Goal: Task Accomplishment & Management: Manage account settings

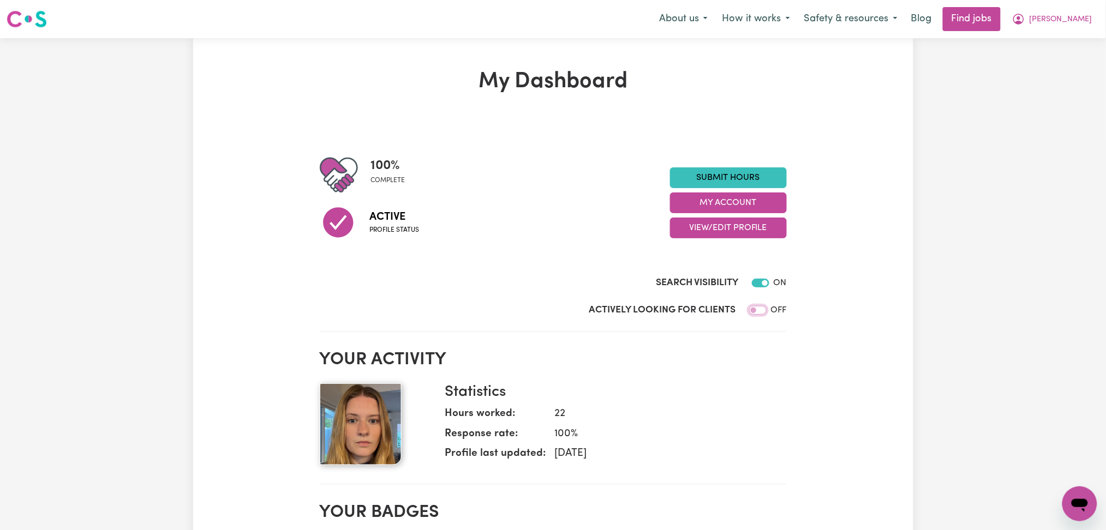
click at [758, 312] on input "Actively Looking for Clients" at bounding box center [757, 310] width 17 height 9
click at [738, 230] on button "View/Edit Profile" at bounding box center [728, 228] width 117 height 21
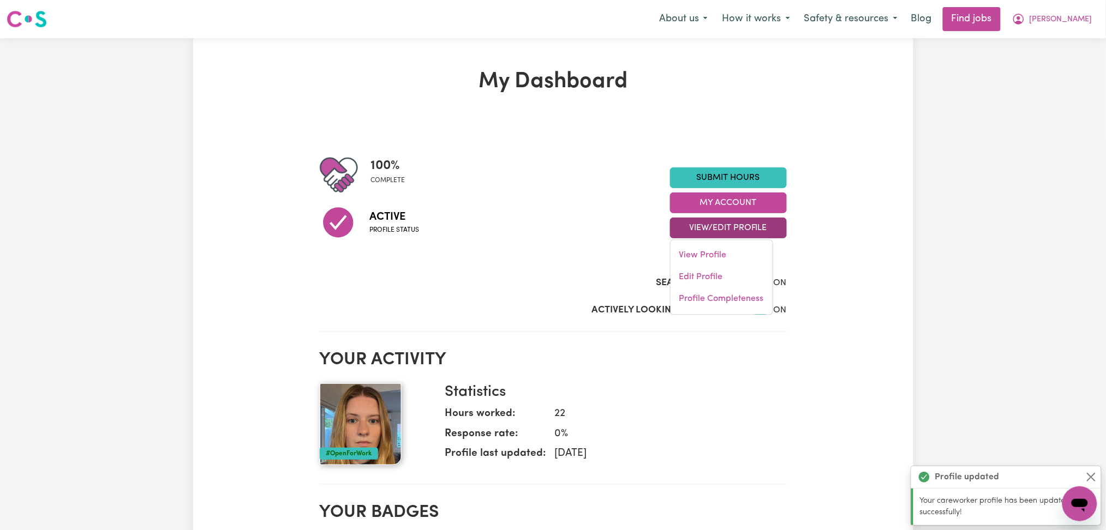
click at [858, 286] on div "My Dashboard 100 % complete Active Profile status Submit Hours My Account View/…" at bounding box center [553, 536] width 720 height 934
click at [754, 314] on input "Actively Looking for Clients" at bounding box center [760, 310] width 17 height 9
checkbox input "false"
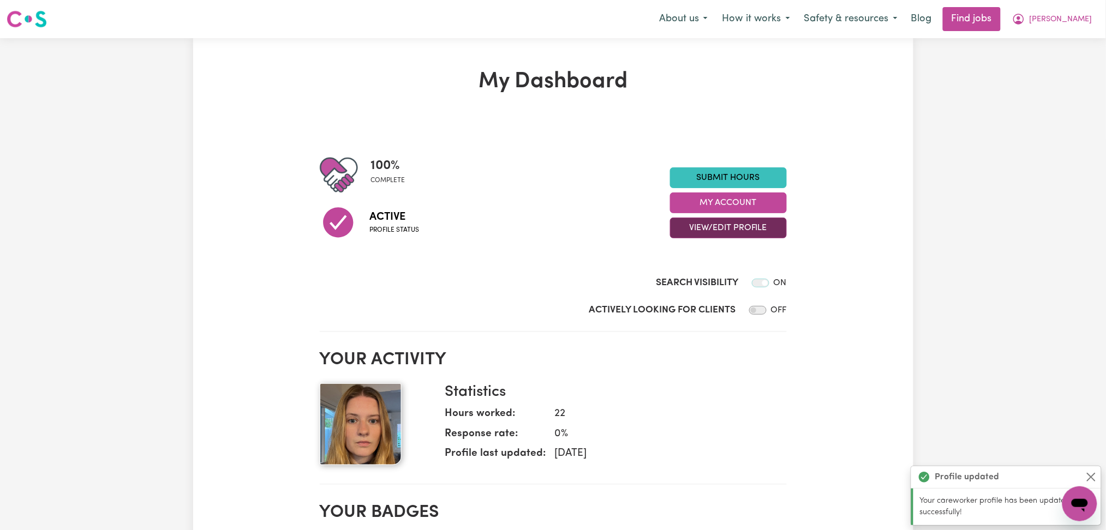
click at [723, 225] on button "View/Edit Profile" at bounding box center [728, 228] width 117 height 21
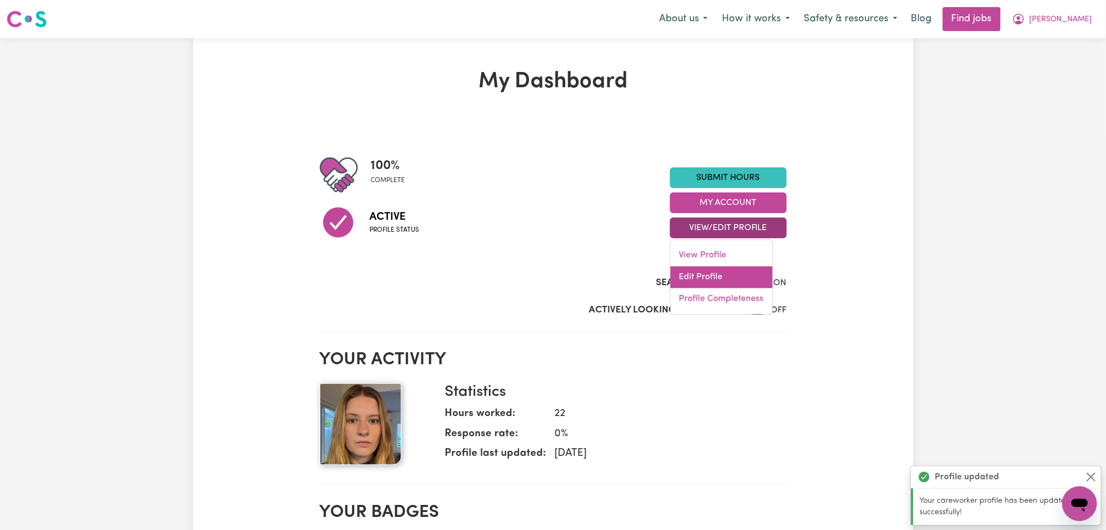
click at [716, 272] on link "Edit Profile" at bounding box center [722, 278] width 102 height 22
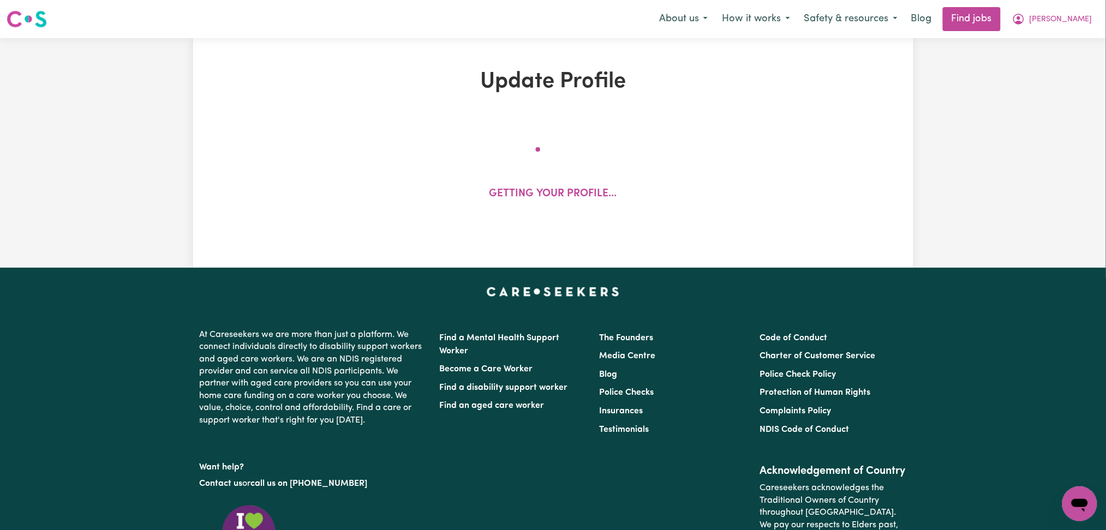
select select "Australian Citizen"
select select "Studying a healthcare related degree or qualification"
select select "54"
select select "85"
select select "115"
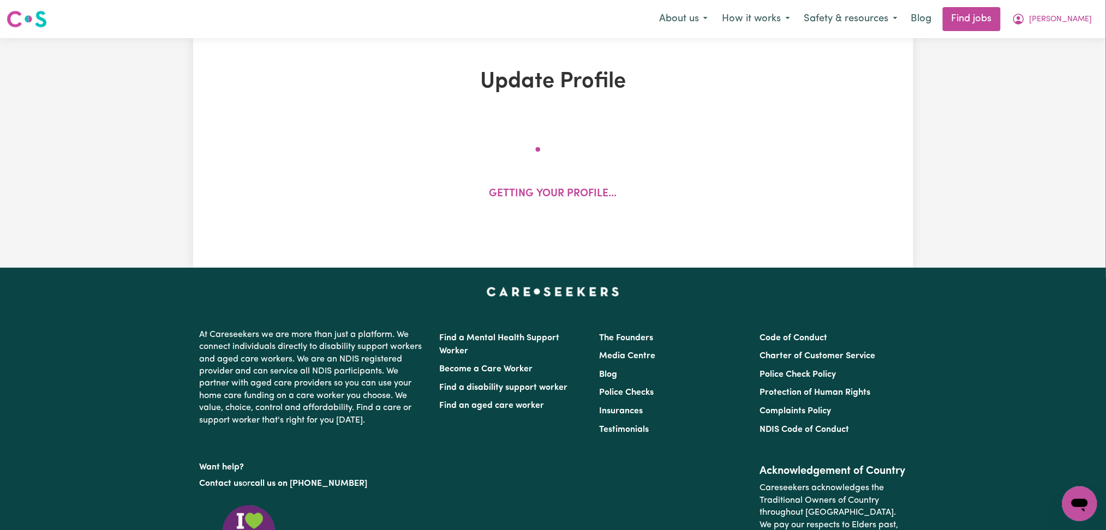
select select "135"
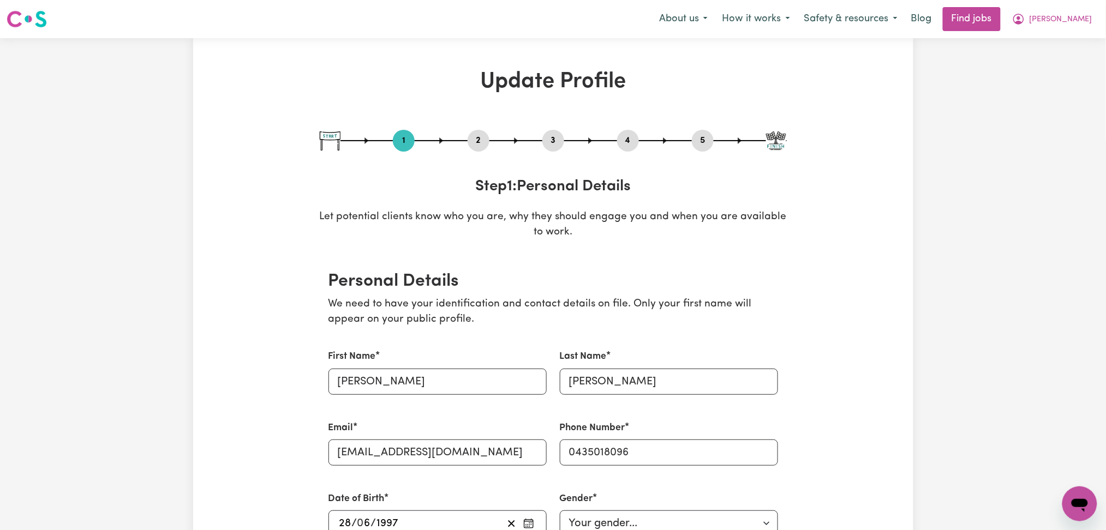
click at [565, 144] on div "1 2 3 4 5" at bounding box center [553, 141] width 467 height 22
click at [558, 141] on button "3" at bounding box center [553, 141] width 22 height 14
select select "2019"
select select "2017"
select select "2019"
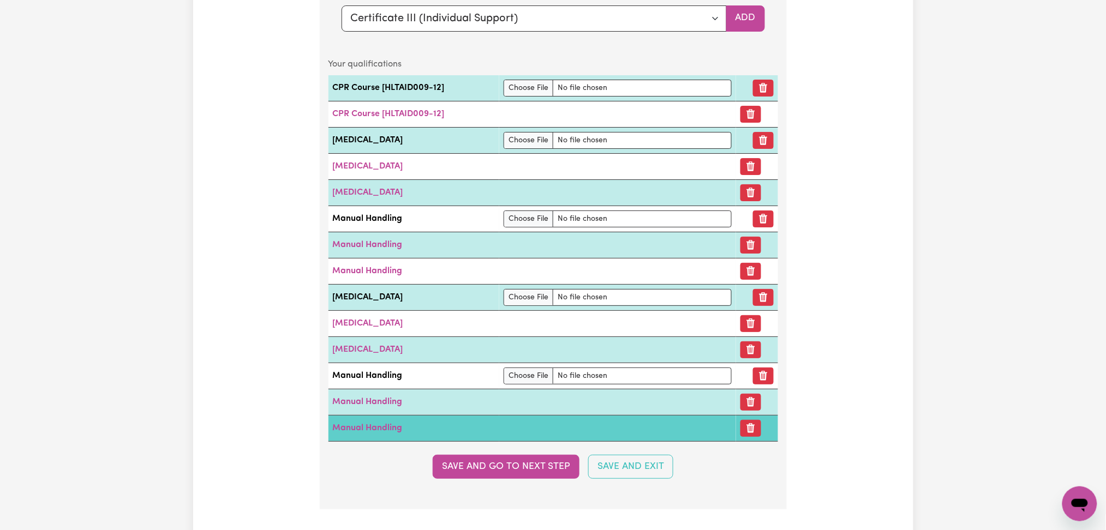
scroll to position [2879, 0]
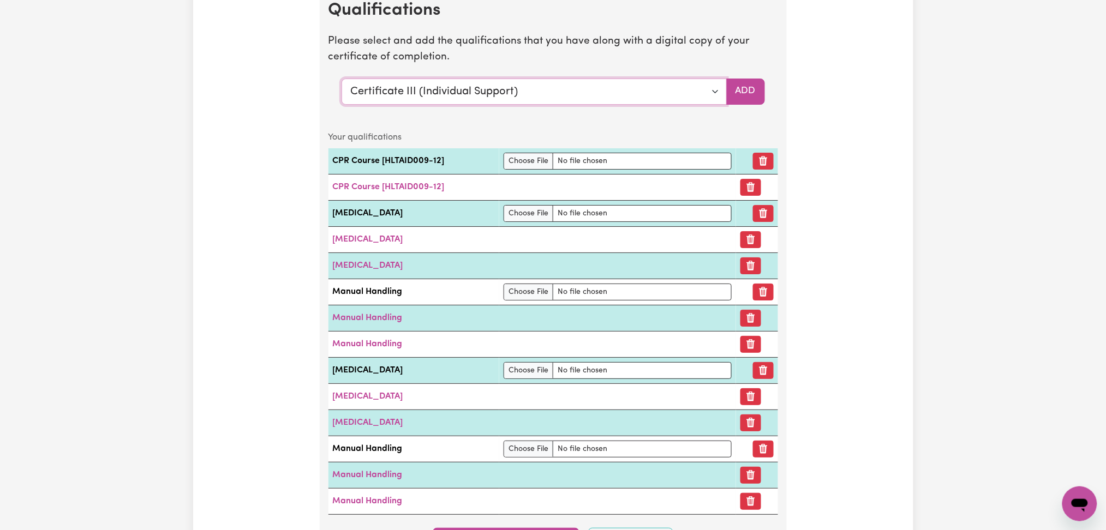
click at [467, 91] on select "Select a qualification to add... Certificate III (Individual Support) Certifica…" at bounding box center [534, 92] width 385 height 26
select select "Assist clients with medication [HLTHPS006]"
click at [342, 81] on select "Select a qualification to add... Certificate III (Individual Support) Certifica…" at bounding box center [534, 92] width 385 height 26
click at [757, 98] on button "Add" at bounding box center [745, 92] width 39 height 26
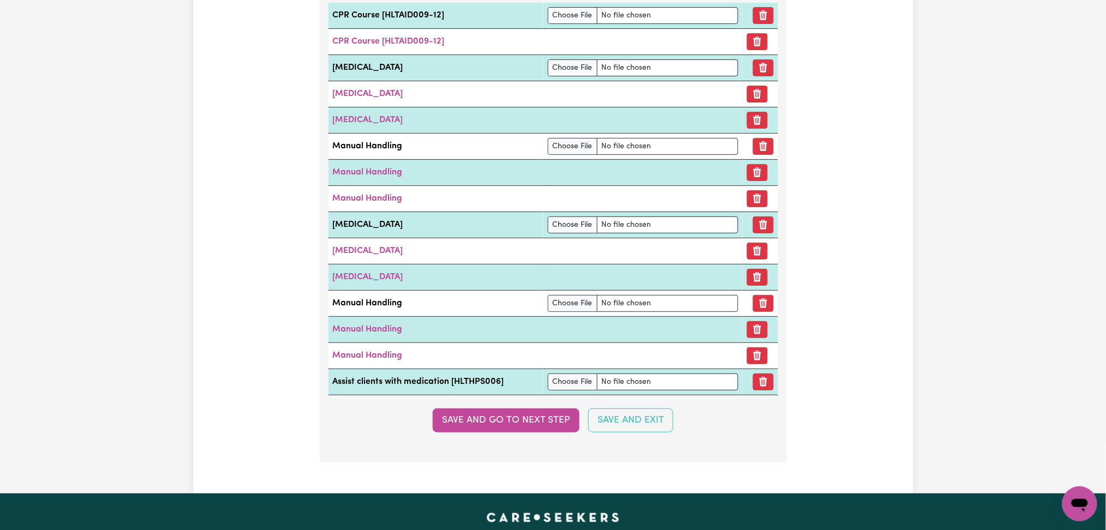
scroll to position [3097, 0]
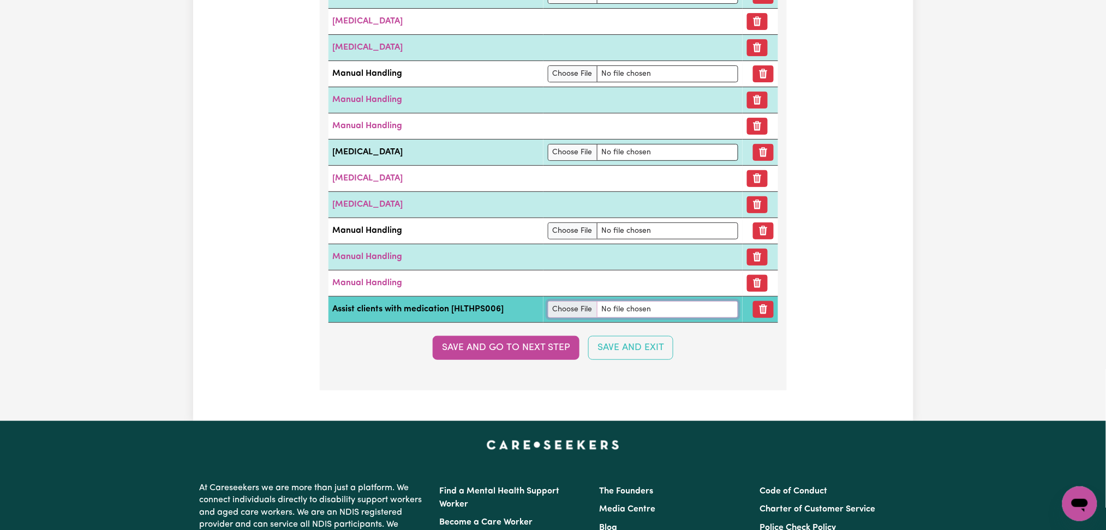
click at [559, 317] on input "file" at bounding box center [643, 309] width 190 height 17
type input "C:\fakepath\Laura Williams CPA Assist Clients with Medications.pdf"
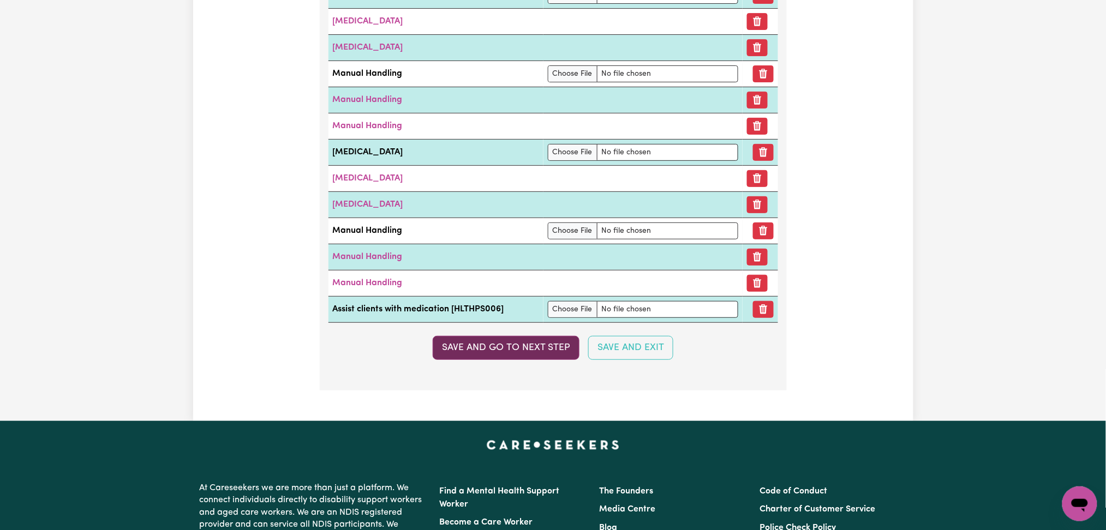
click at [521, 360] on button "Save and go to next step" at bounding box center [506, 348] width 147 height 24
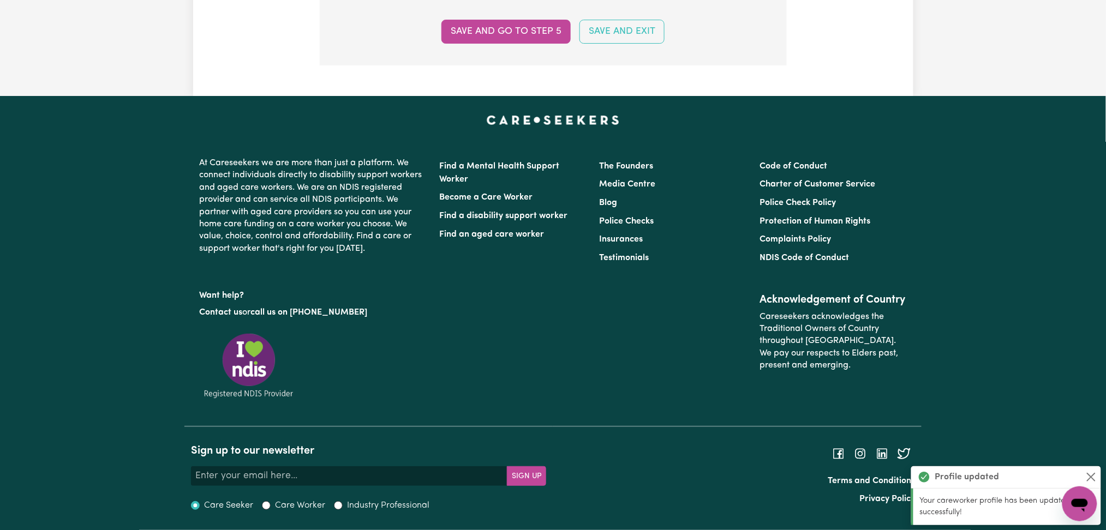
scroll to position [0, 0]
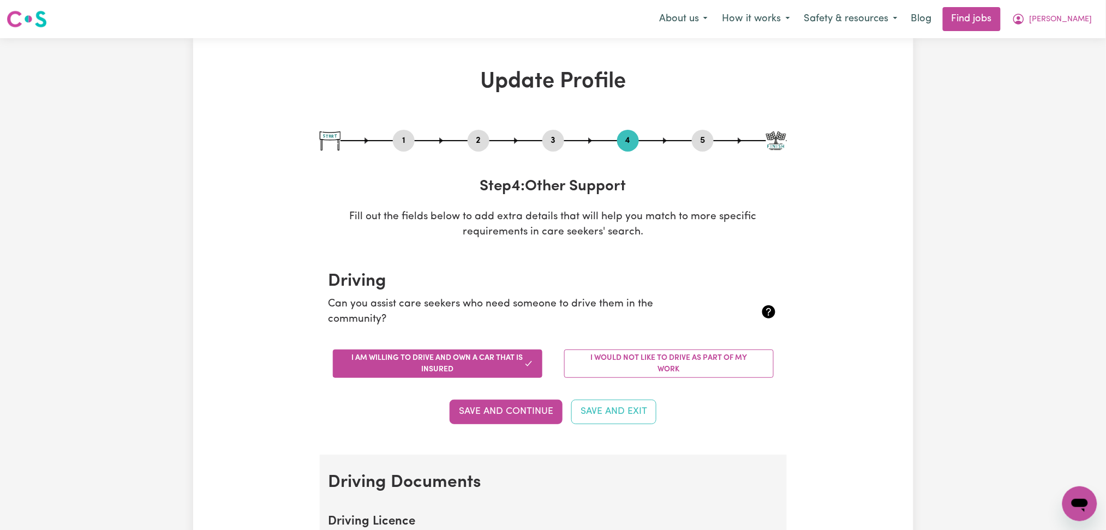
click at [552, 137] on button "3" at bounding box center [553, 141] width 22 height 14
select select "2019"
select select "2017"
select select "2019"
select select "Certificate III (Individual Support)"
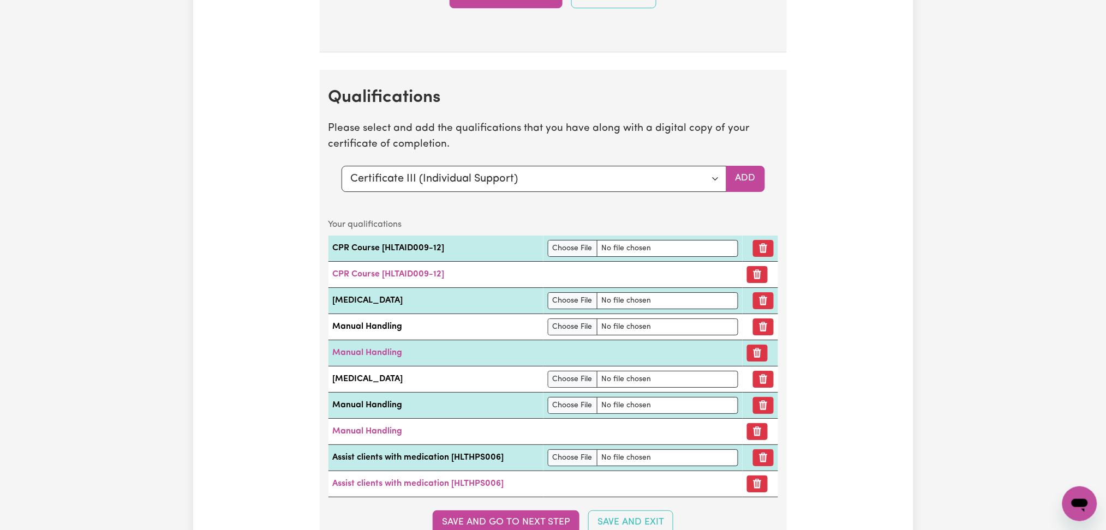
scroll to position [2893, 0]
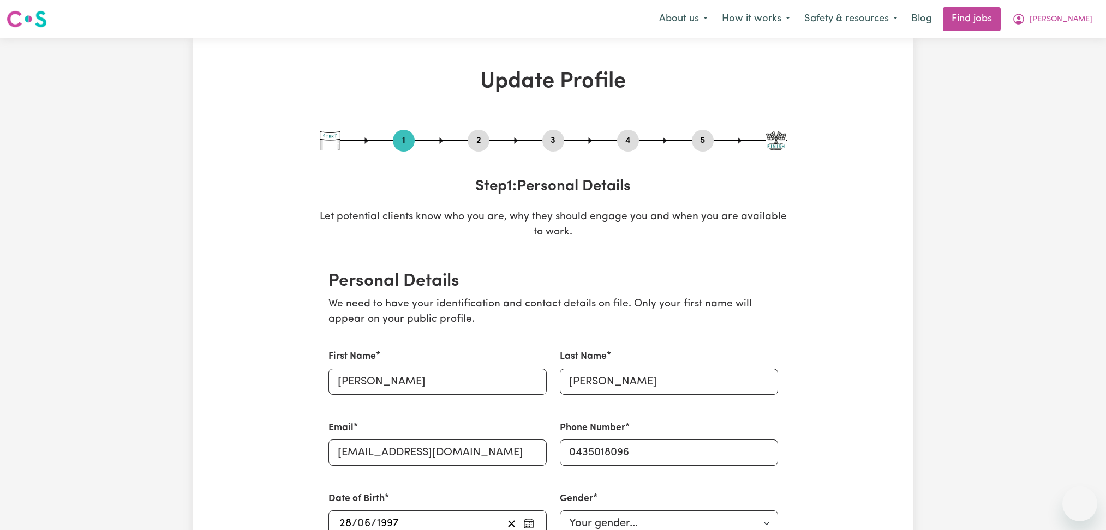
select select "Australian Citizen"
select select "Studying a healthcare related degree or qualification"
select select "54"
select select "85"
select select "115"
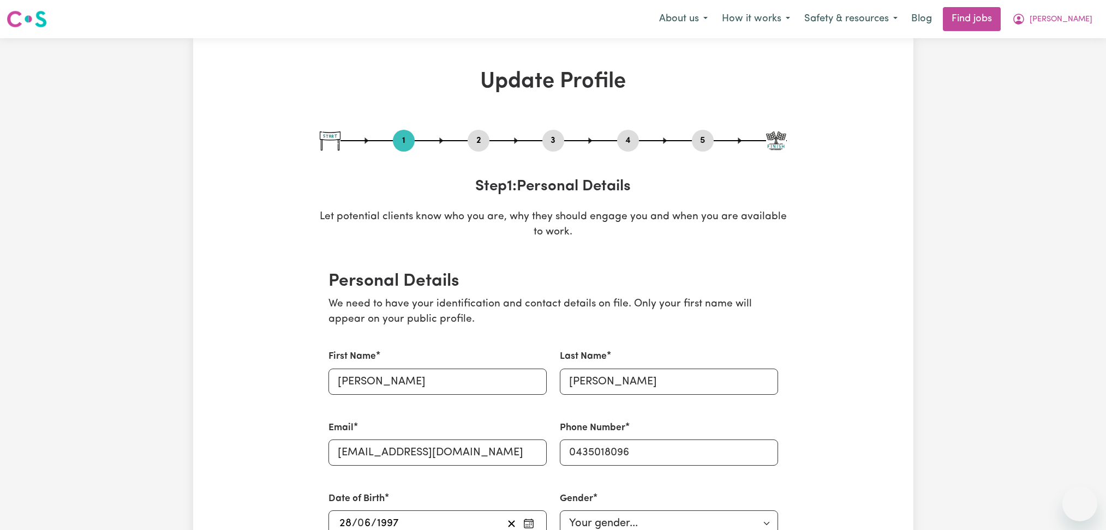
select select "135"
click at [560, 139] on button "3" at bounding box center [553, 141] width 22 height 14
select select "2019"
select select "2017"
select select "2019"
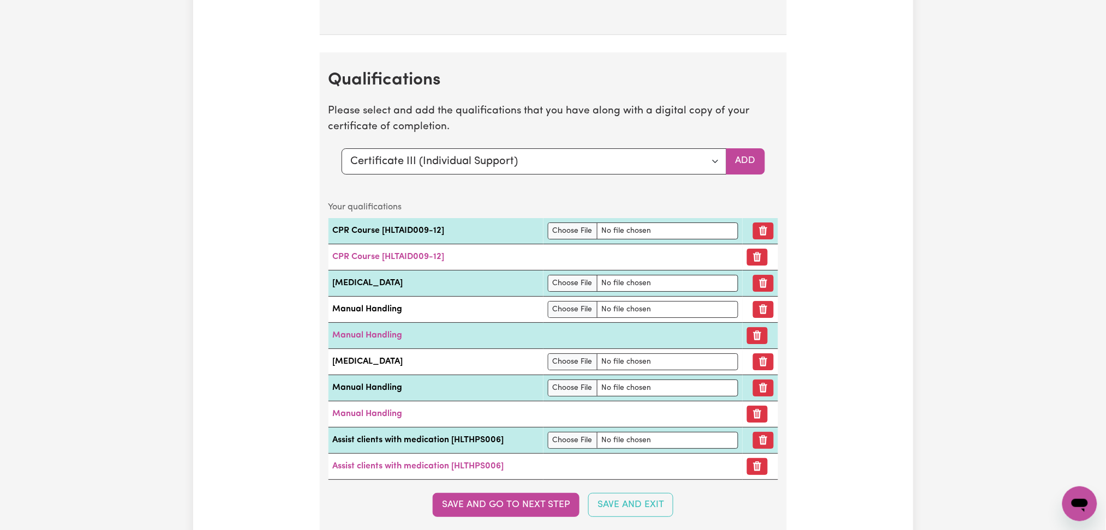
scroll to position [2831, 0]
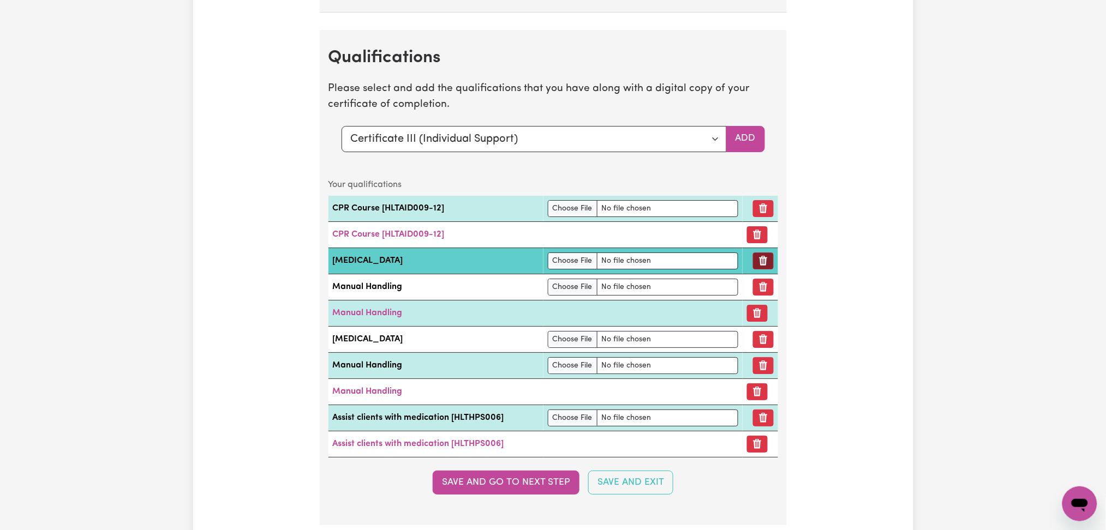
click at [760, 265] on icon "Remove qualification" at bounding box center [763, 261] width 8 height 10
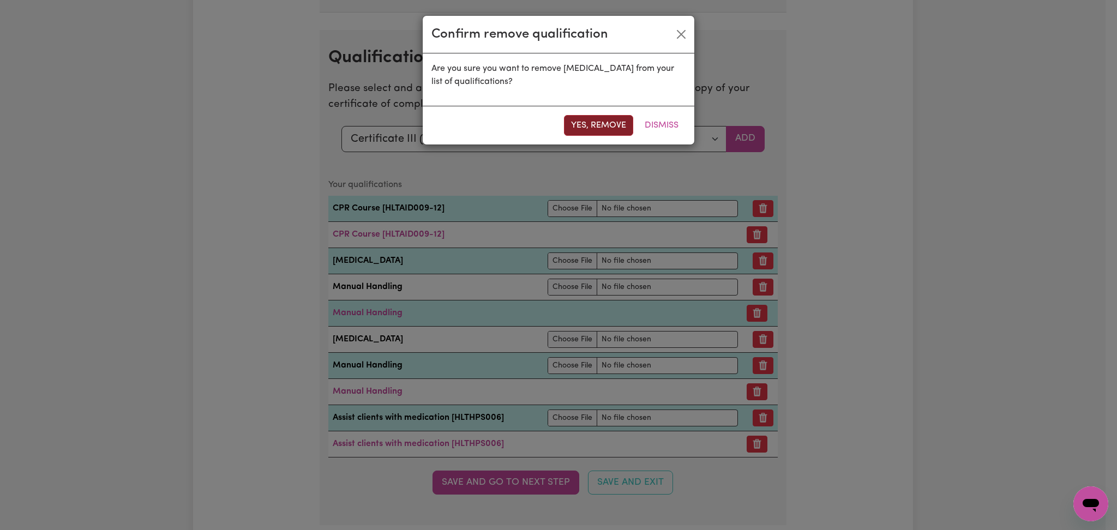
click at [601, 123] on button "Yes, remove" at bounding box center [598, 125] width 69 height 21
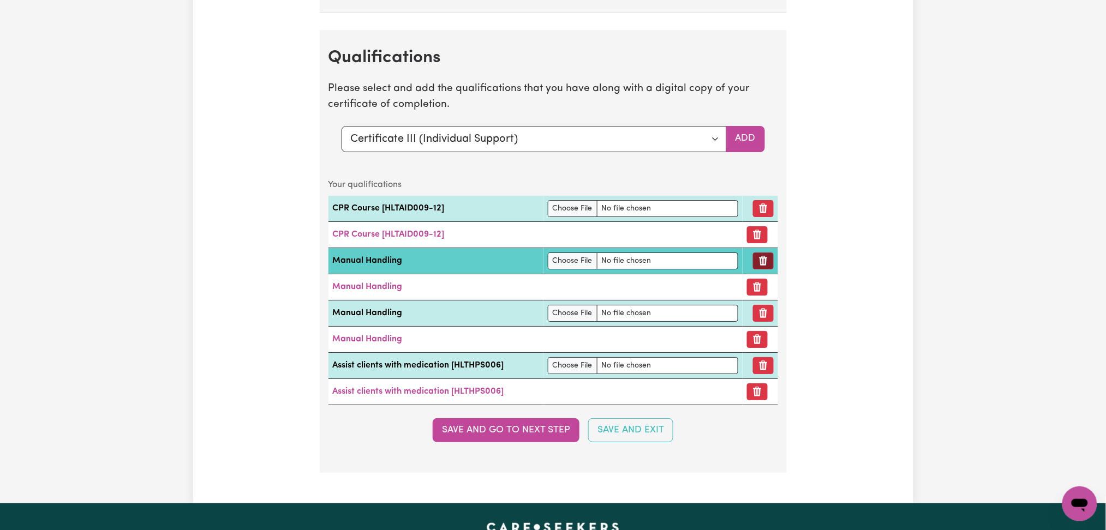
click at [760, 265] on icon "Remove qualification" at bounding box center [763, 261] width 8 height 10
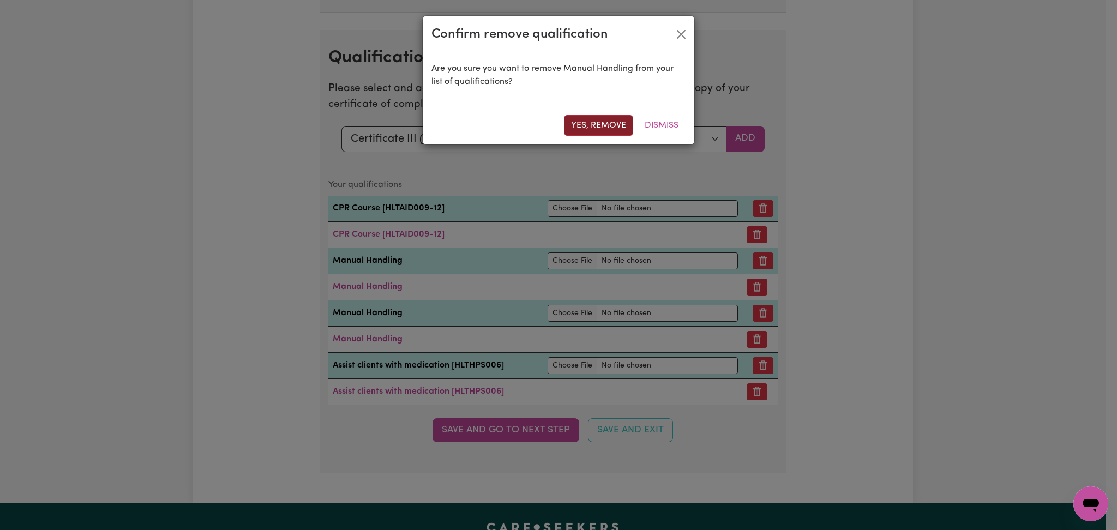
click at [600, 117] on button "Yes, remove" at bounding box center [598, 125] width 69 height 21
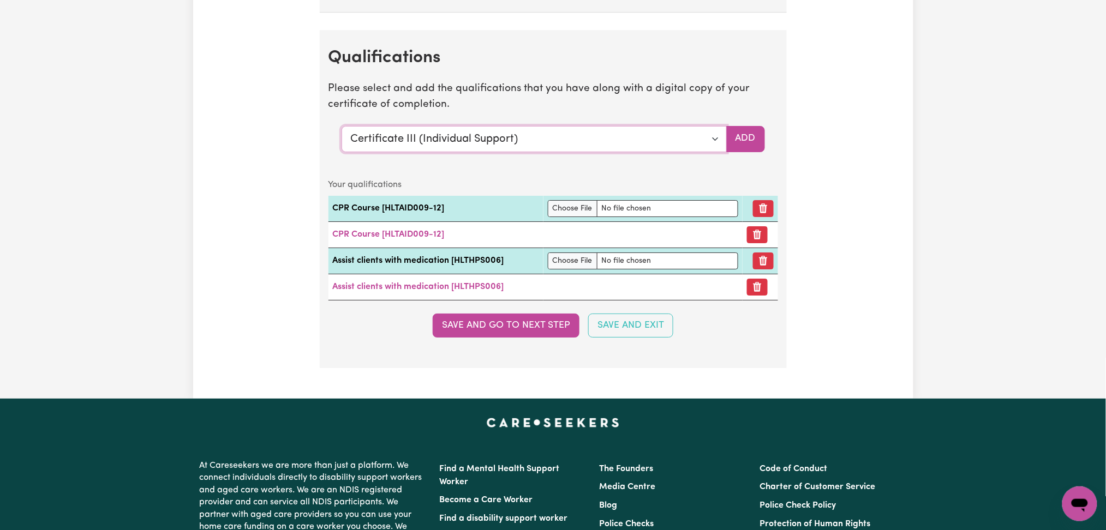
click at [482, 141] on select "Select a qualification to add... Certificate III (Individual Support) Certifica…" at bounding box center [534, 139] width 385 height 26
select select "Manual Handling"
click at [342, 129] on select "Select a qualification to add... Certificate III (Individual Support) Certifica…" at bounding box center [534, 139] width 385 height 26
click at [752, 141] on button "Add" at bounding box center [745, 139] width 39 height 26
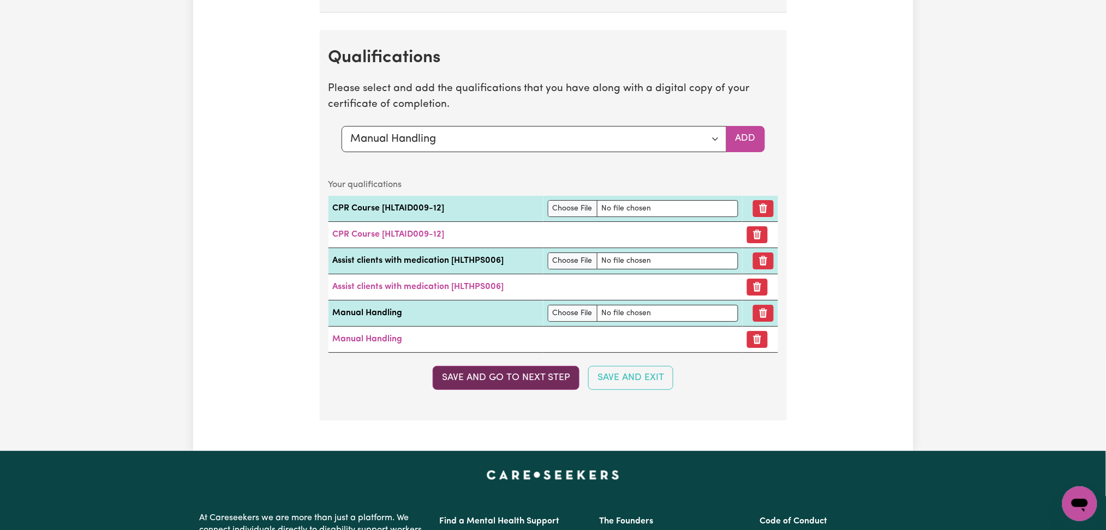
click at [524, 390] on button "Save and go to next step" at bounding box center [506, 378] width 147 height 24
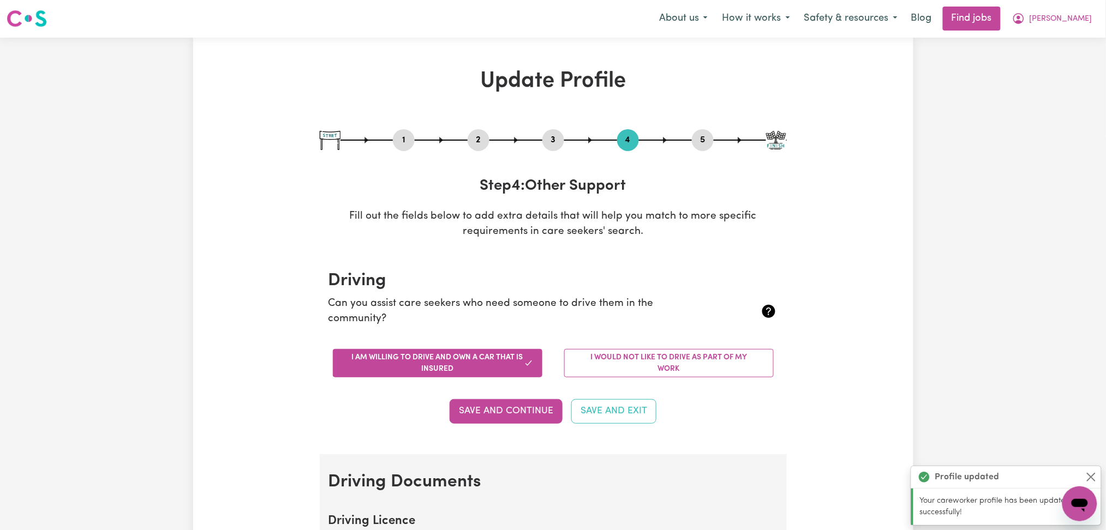
scroll to position [0, 0]
click at [1070, 25] on button "[PERSON_NAME]" at bounding box center [1052, 19] width 94 height 23
click at [1088, 16] on span "[PERSON_NAME]" at bounding box center [1061, 20] width 63 height 12
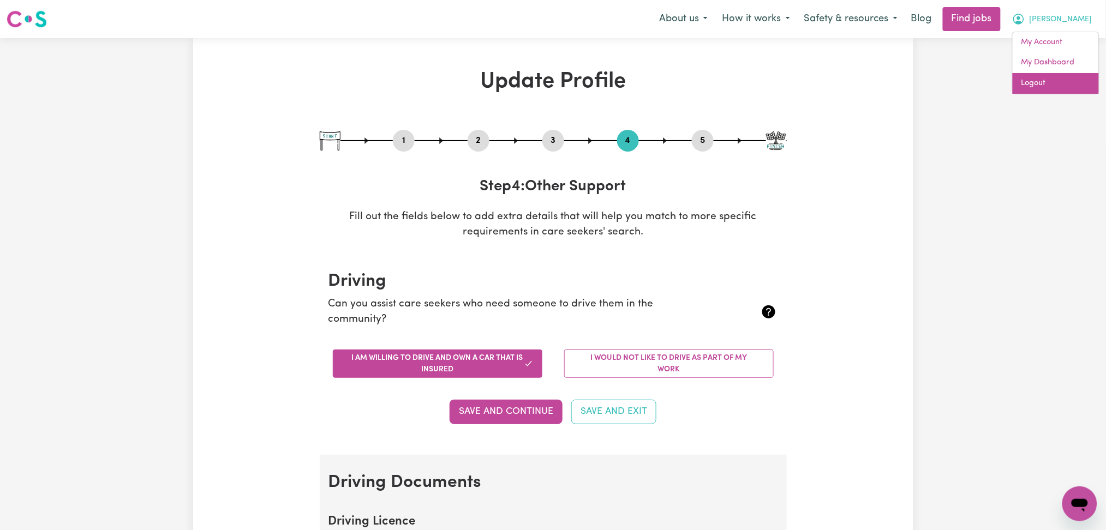
click at [1058, 86] on link "Logout" at bounding box center [1056, 83] width 86 height 21
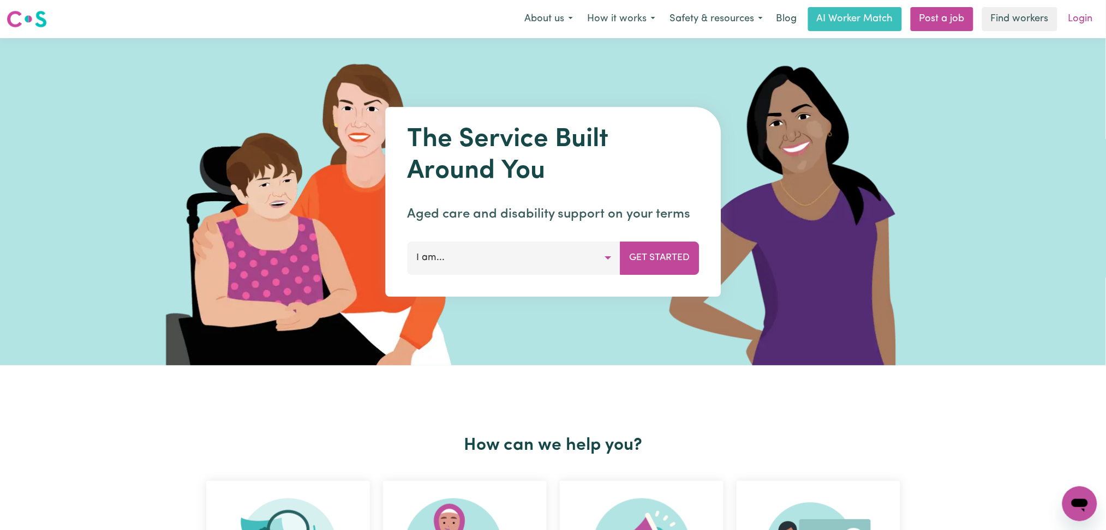
click at [1092, 26] on link "Login" at bounding box center [1081, 19] width 38 height 24
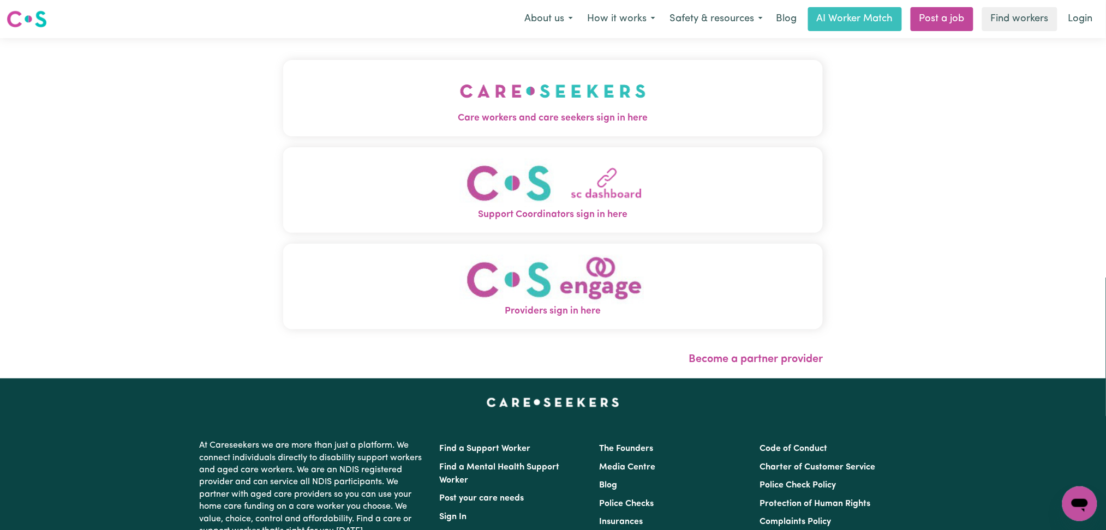
click at [481, 93] on button "Care workers and care seekers sign in here" at bounding box center [553, 98] width 540 height 76
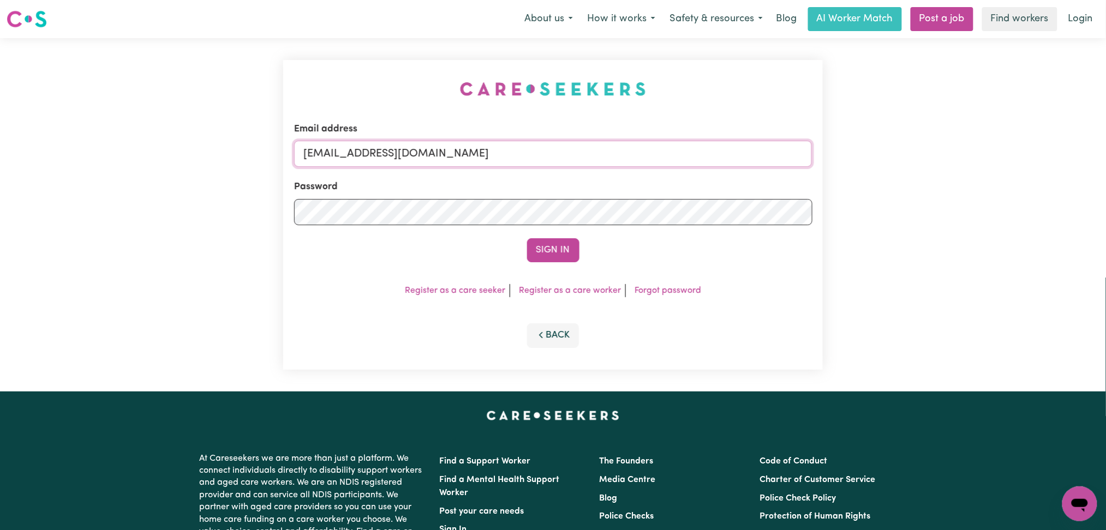
click at [430, 153] on input "onboardingcs@careseekers.com.au" at bounding box center [553, 154] width 518 height 26
drag, startPoint x: 360, startPoint y: 146, endPoint x: 637, endPoint y: 173, distance: 279.0
click at [671, 147] on input "Superuser~jakedworkin@hotmail.com" at bounding box center [553, 154] width 518 height 26
type input "Superuser~todd.t1999@hotmail.com"
click at [568, 247] on button "Sign In" at bounding box center [553, 250] width 52 height 24
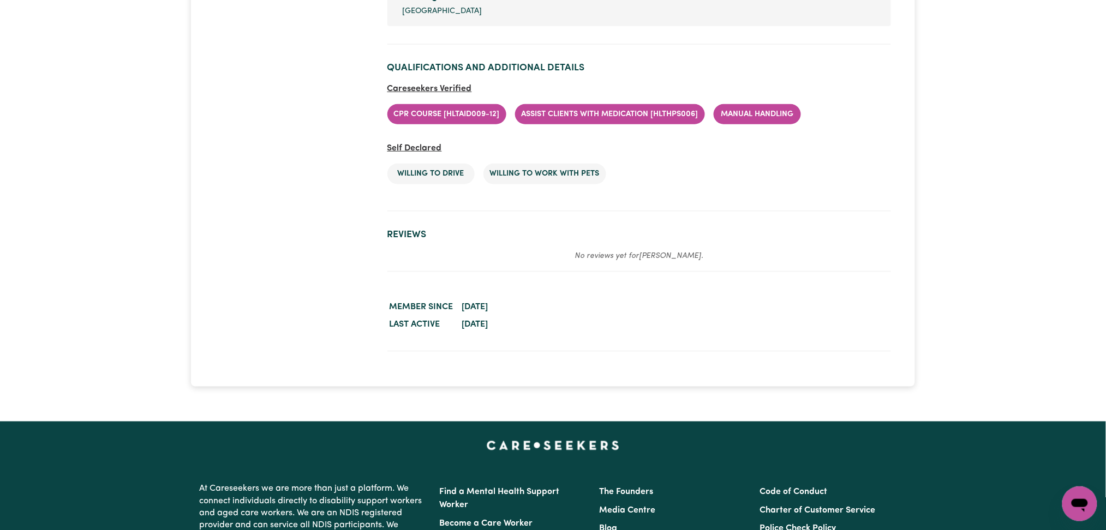
scroll to position [1685, 0]
